Goal: Task Accomplishment & Management: Complete application form

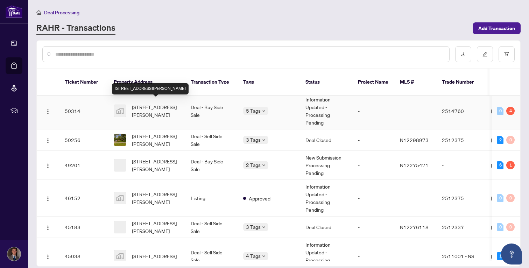
scroll to position [112, 0]
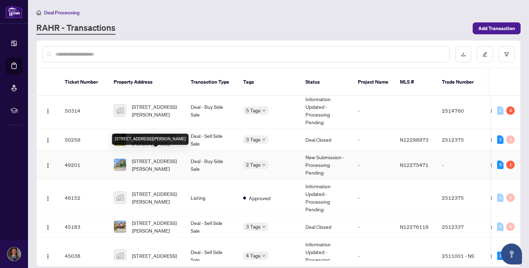
click at [165, 157] on span "[STREET_ADDRESS][PERSON_NAME]" at bounding box center [156, 164] width 48 height 15
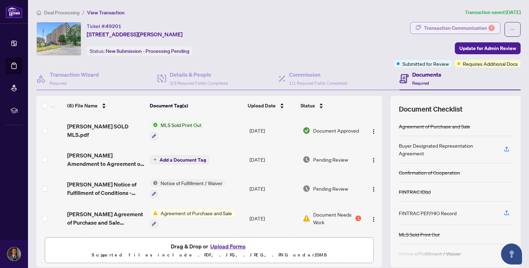
click at [475, 27] on div "Transaction Communication 1" at bounding box center [459, 27] width 71 height 11
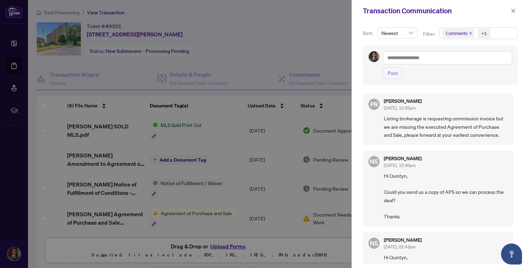
click at [313, 54] on div at bounding box center [264, 134] width 529 height 268
click at [516, 14] on button "button" at bounding box center [513, 11] width 9 height 8
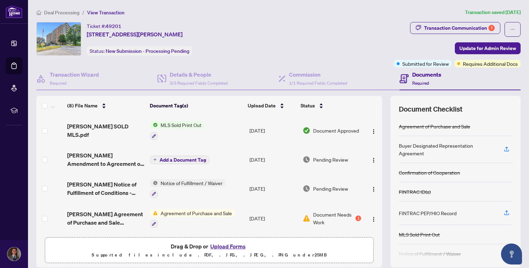
click at [315, 28] on div "Ticket #: 49201 [STREET_ADDRESS][PERSON_NAME] Status: New Submission - Processi…" at bounding box center [213, 39] width 355 height 34
click at [478, 30] on div "Transaction Communication 1" at bounding box center [459, 27] width 71 height 11
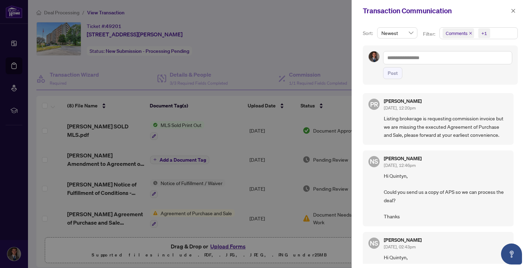
click at [309, 43] on div at bounding box center [264, 134] width 529 height 268
click at [514, 9] on icon "close" at bounding box center [513, 10] width 5 height 5
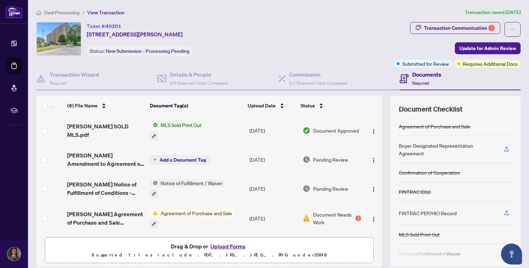
click at [213, 245] on button "Upload Forms" at bounding box center [228, 246] width 40 height 9
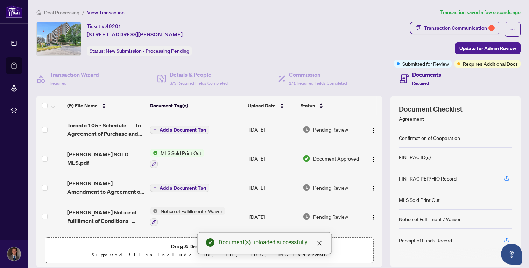
scroll to position [69, 0]
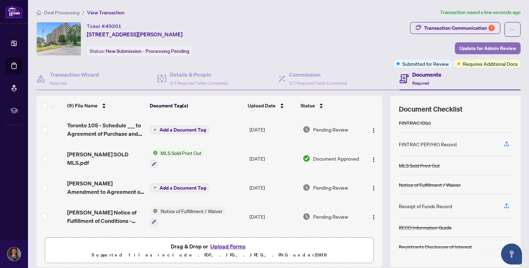
click at [477, 47] on span "Update for Admin Review" at bounding box center [487, 48] width 57 height 11
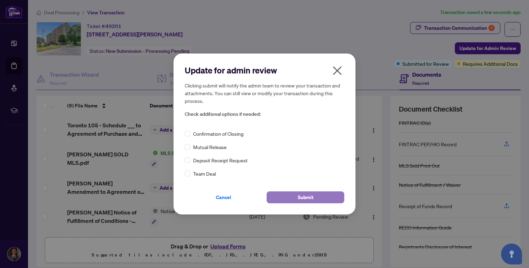
click at [299, 202] on span "Submit" at bounding box center [306, 197] width 16 height 11
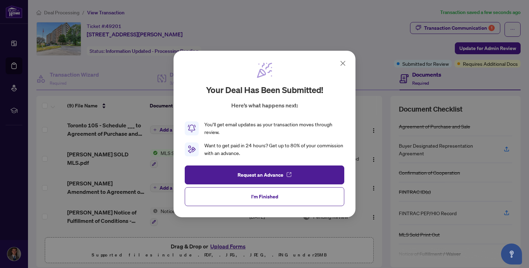
click at [343, 62] on icon at bounding box center [343, 63] width 8 height 8
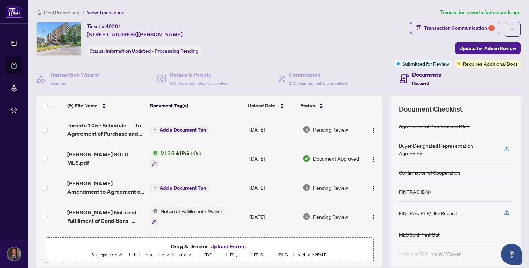
click at [344, 37] on div "Ticket #: 49201 [STREET_ADDRESS][PERSON_NAME] Status: Information Updated - Pro…" at bounding box center [213, 39] width 355 height 34
